Goal: Information Seeking & Learning: Learn about a topic

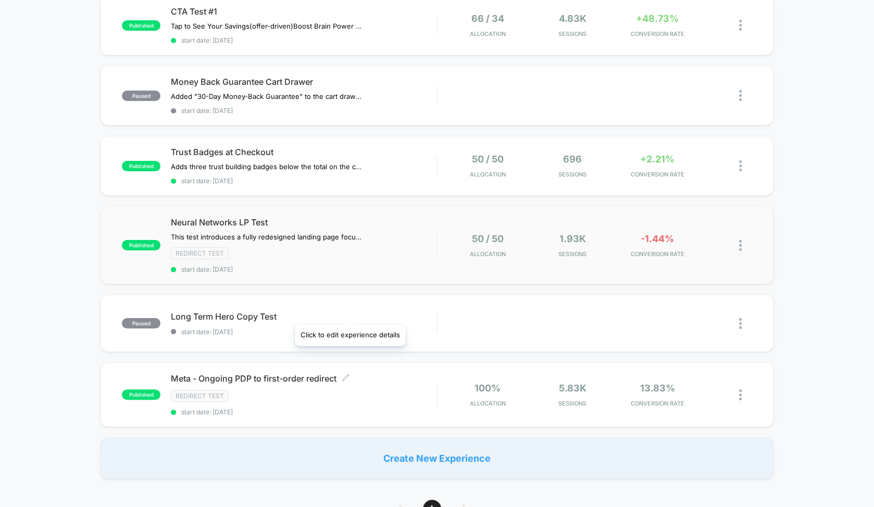
scroll to position [185, 0]
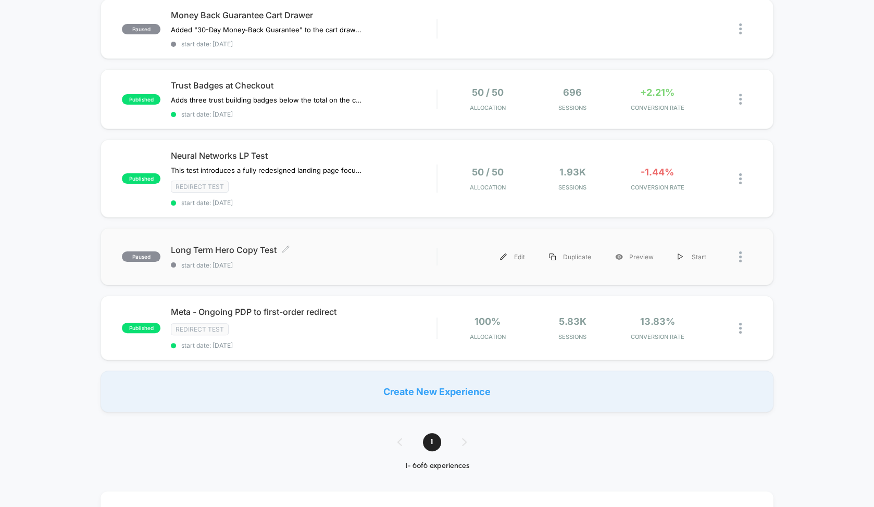
click at [250, 248] on span "Long Term Hero Copy Test Click to edit experience details" at bounding box center [304, 250] width 266 height 10
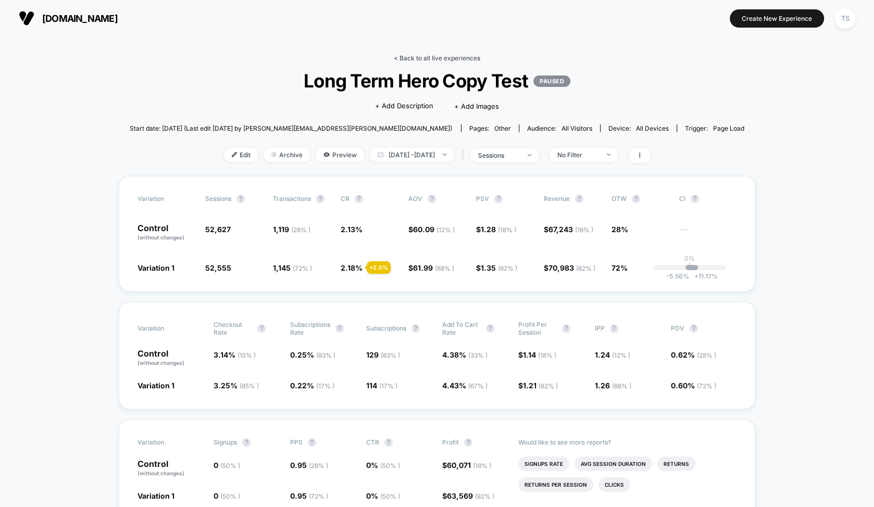
click at [431, 60] on link "< Back to all live experiences" at bounding box center [437, 58] width 86 height 8
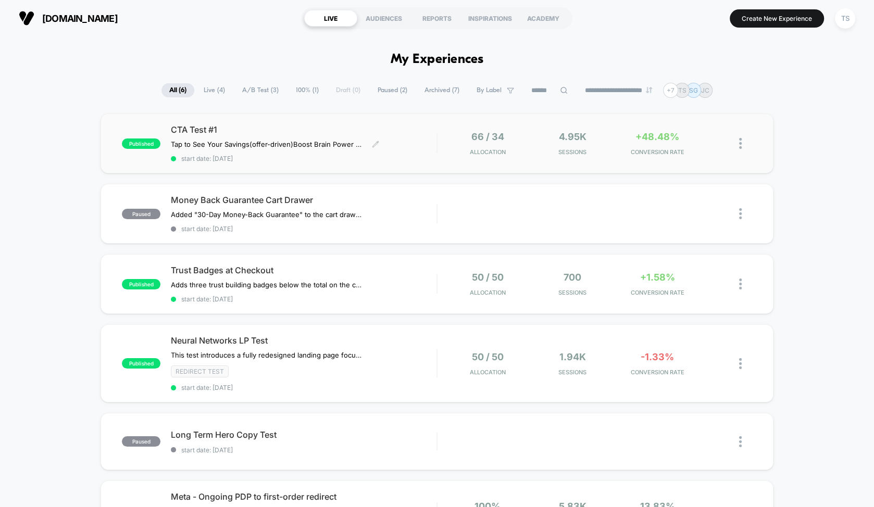
click at [286, 127] on span "CTA Test #1" at bounding box center [304, 129] width 266 height 10
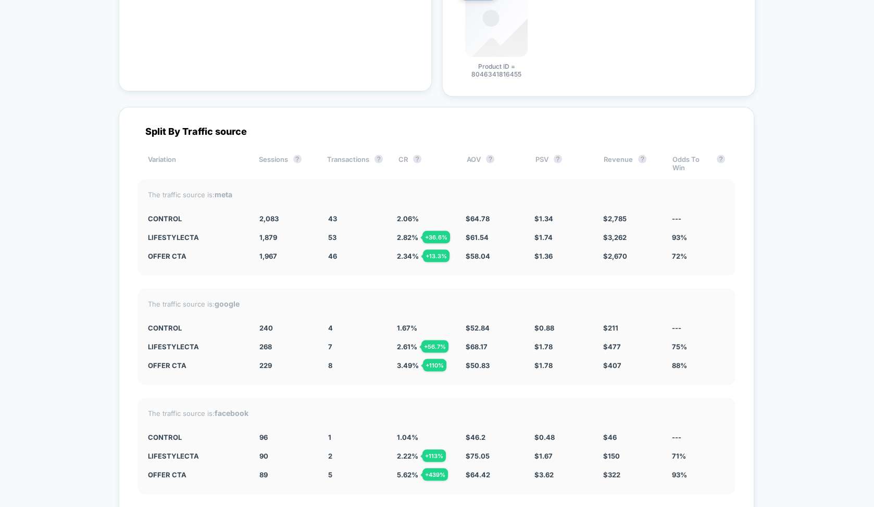
scroll to position [1922, 0]
click at [441, 230] on div "+ 36.6 %" at bounding box center [436, 236] width 28 height 12
click at [613, 232] on span "$ 3,262" at bounding box center [614, 236] width 23 height 8
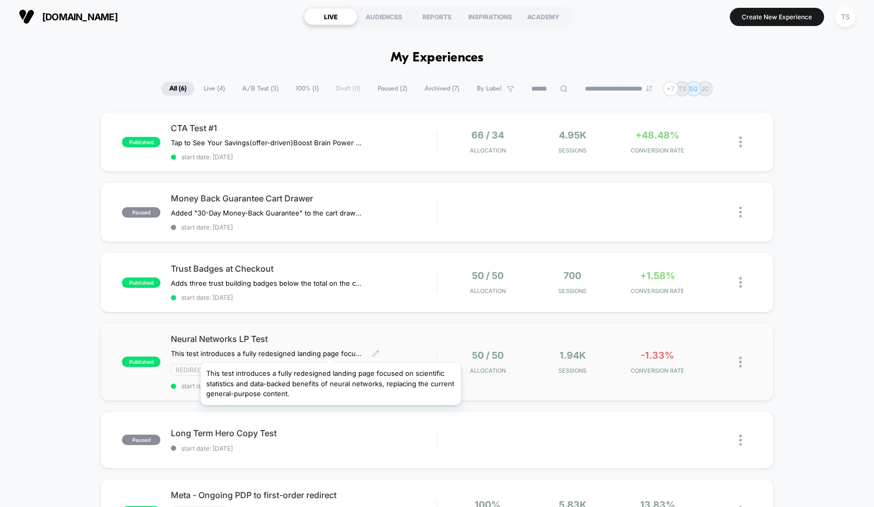
scroll to position [2, 0]
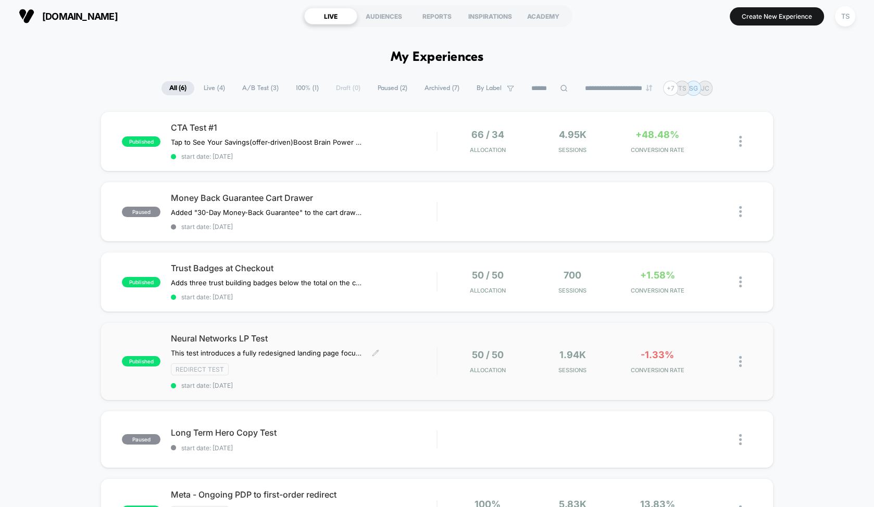
click at [259, 334] on span "Neural Networks LP Test" at bounding box center [304, 338] width 266 height 10
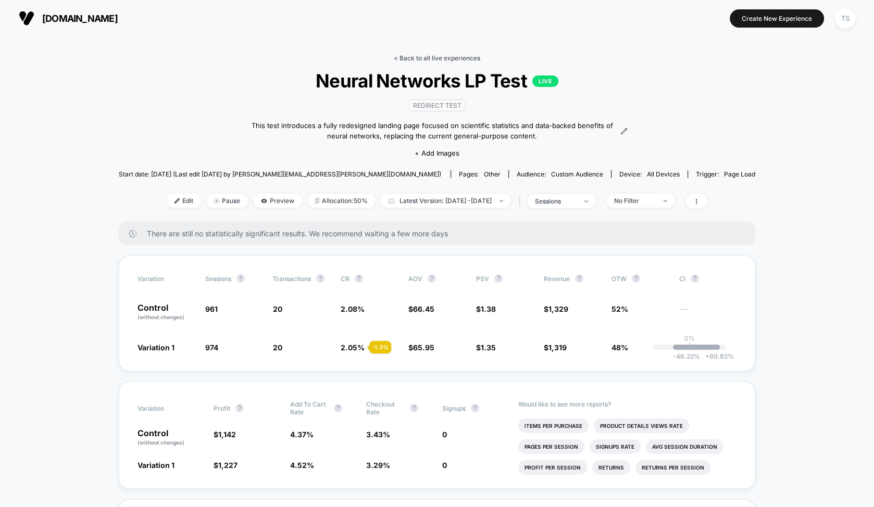
click at [426, 55] on link "< Back to all live experiences" at bounding box center [437, 58] width 86 height 8
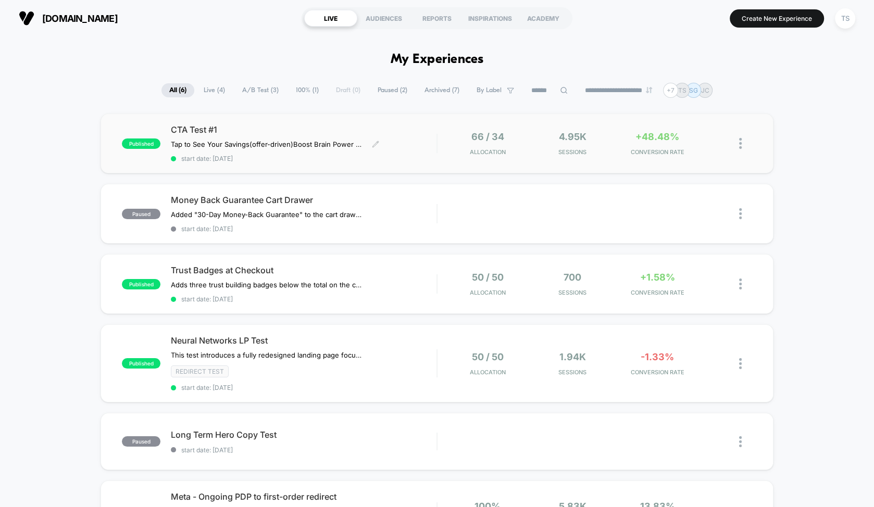
click at [218, 127] on span "CTA Test #1" at bounding box center [304, 129] width 266 height 10
